Goal: Check status

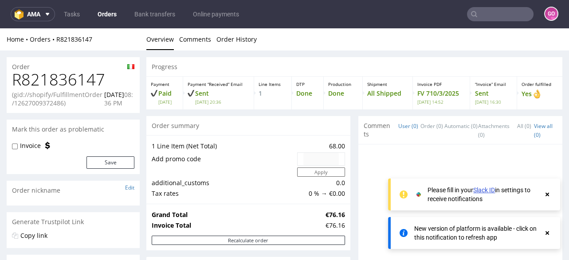
scroll to position [283, 0]
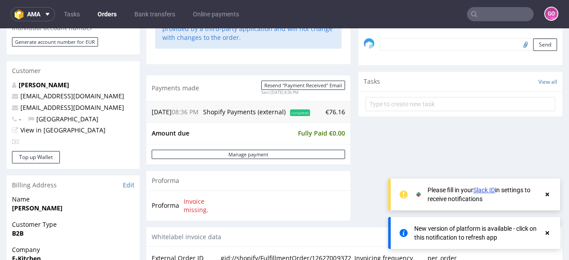
click at [486, 16] on input "text" at bounding box center [500, 14] width 67 height 14
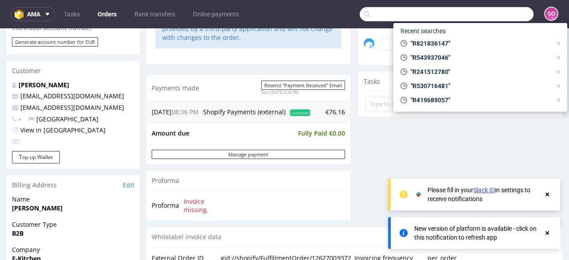
paste input "R057548196"
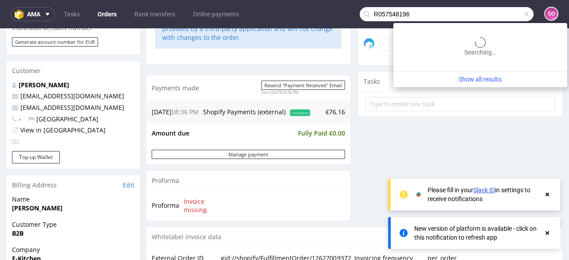
type input "R057548196"
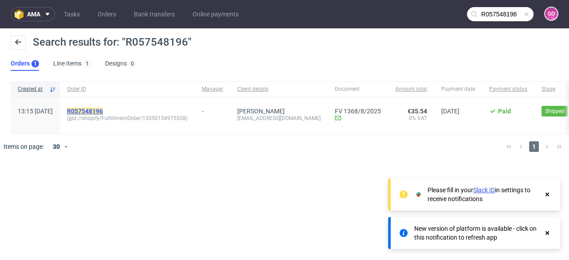
click at [103, 114] on mark "R057548196" at bounding box center [85, 111] width 36 height 7
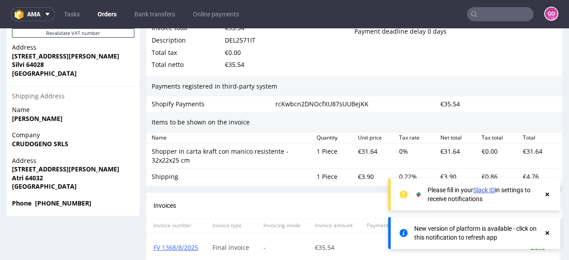
scroll to position [633, 0]
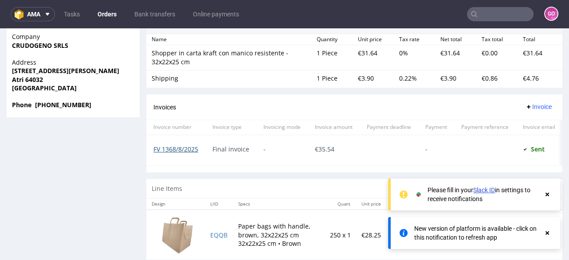
click at [178, 148] on link "FV 1368/8/2025" at bounding box center [175, 149] width 45 height 8
